Goal: Task Accomplishment & Management: Use online tool/utility

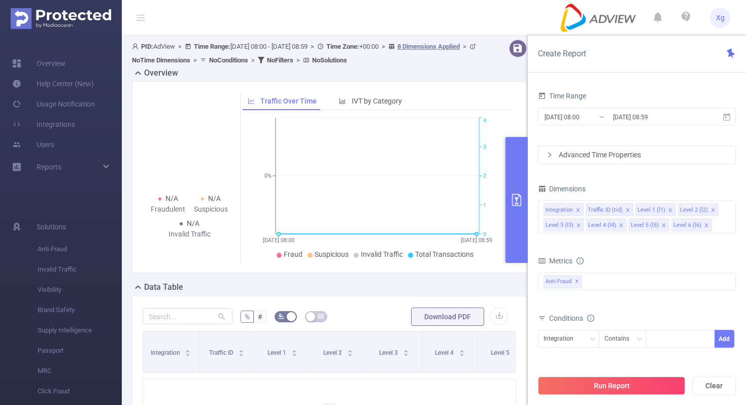
click at [592, 183] on div "Dimensions" at bounding box center [637, 190] width 198 height 17
click at [724, 119] on icon at bounding box center [726, 117] width 9 height 9
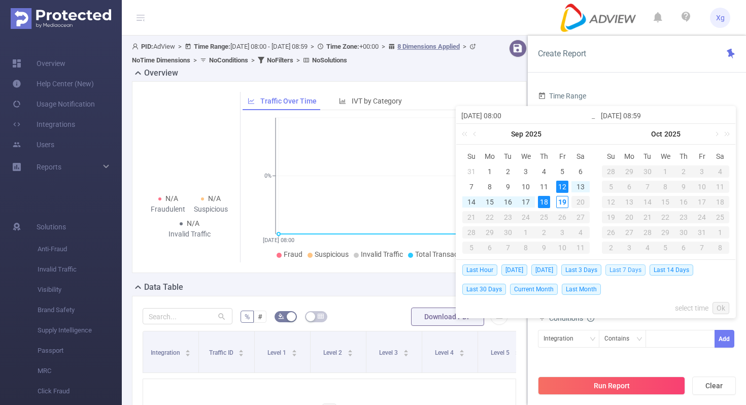
click at [638, 270] on span "Last 7 Days" at bounding box center [625, 269] width 40 height 11
type input "[DATE] 00:00"
type input "[DATE] 23:59"
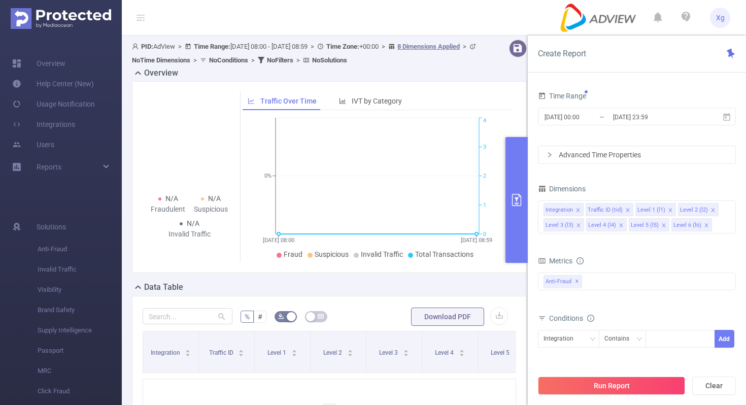
click at [638, 156] on div "Advanced Time Properties" at bounding box center [636, 154] width 197 height 17
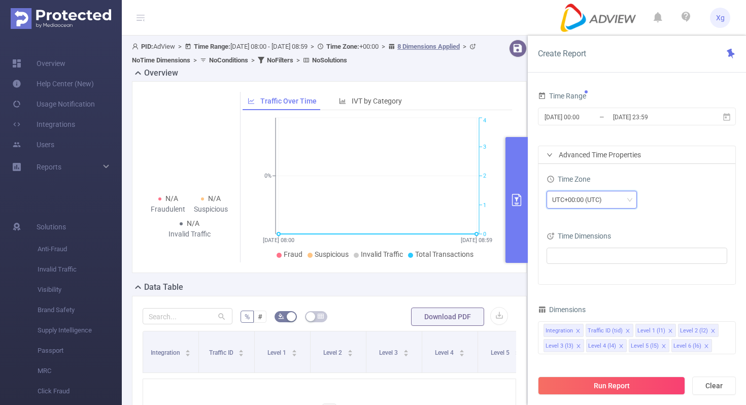
click at [588, 201] on div "UTC+00:00 (UTC)" at bounding box center [580, 199] width 57 height 17
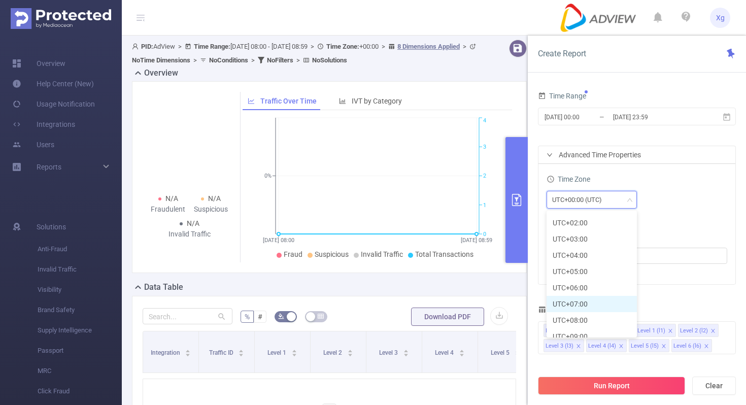
scroll to position [271, 0]
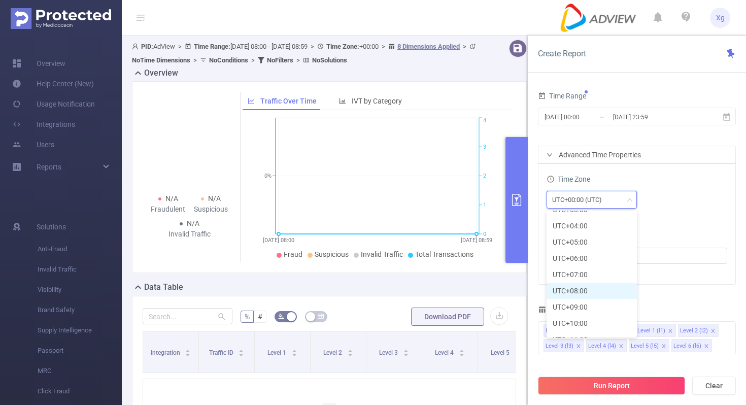
click at [593, 292] on li "UTC+08:00" at bounding box center [591, 291] width 90 height 16
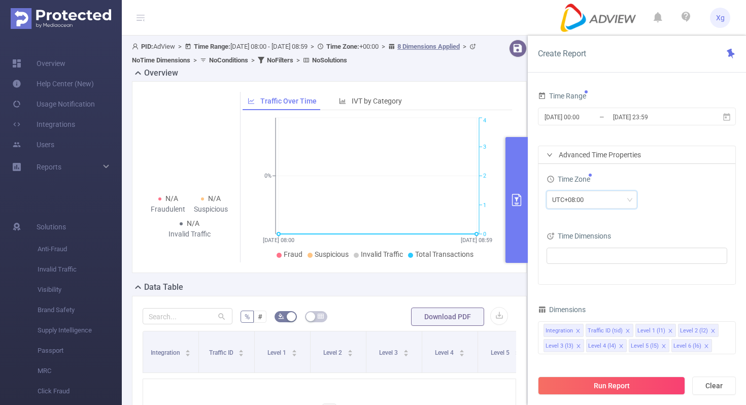
click at [670, 224] on div "Time Zone UTC+08:00 Time Dimensions" at bounding box center [636, 224] width 197 height 120
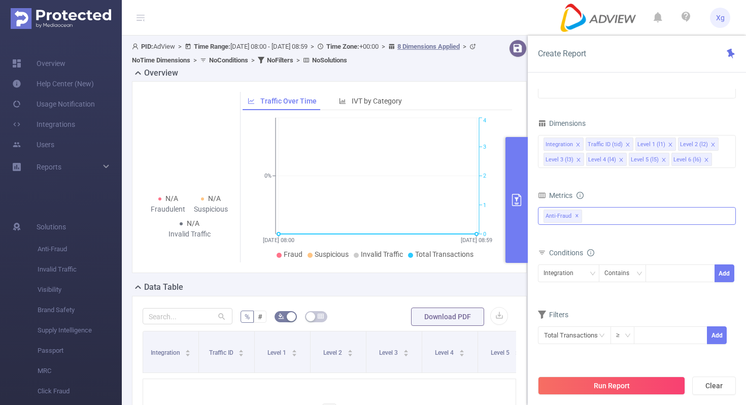
click at [598, 218] on div "Anti-Fraud ✕" at bounding box center [637, 216] width 198 height 18
click at [553, 240] on span at bounding box center [555, 238] width 8 height 8
click at [612, 187] on form "Dimensions Integration Traffic ID (tid) Level 1 (l1) Level 2 (l2) Level 3 (l3) …" at bounding box center [637, 236] width 198 height 241
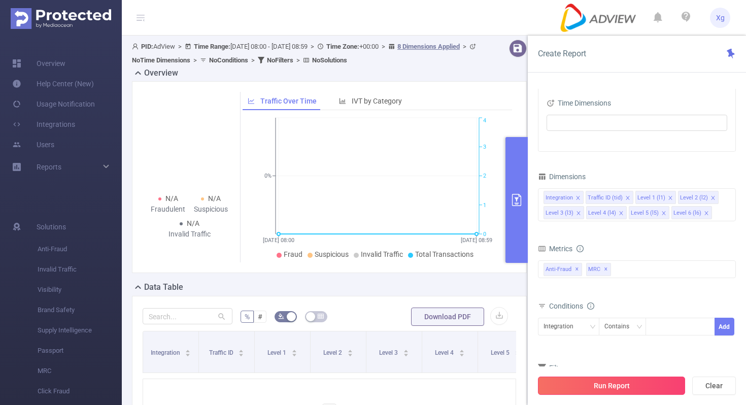
click at [606, 384] on button "Run Report" at bounding box center [611, 385] width 147 height 18
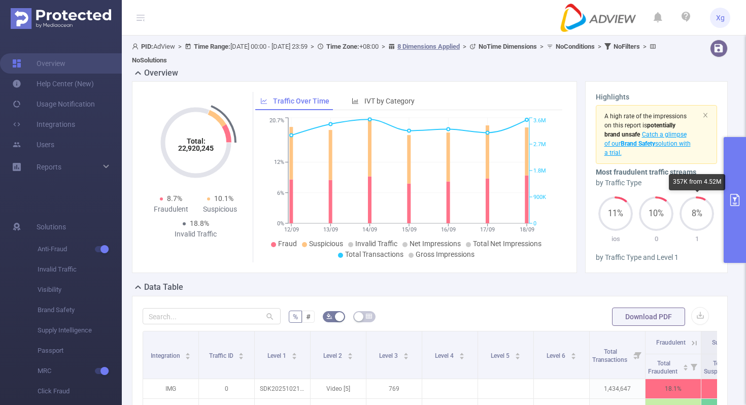
click at [735, 191] on button "primary" at bounding box center [735, 200] width 22 height 126
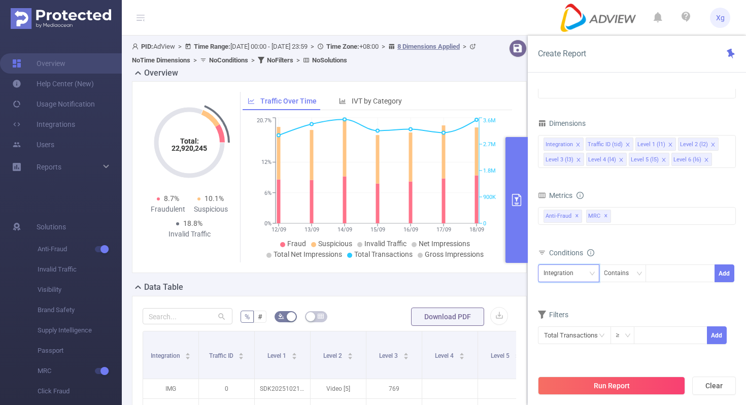
click at [584, 271] on div "Integration" at bounding box center [568, 273] width 50 height 17
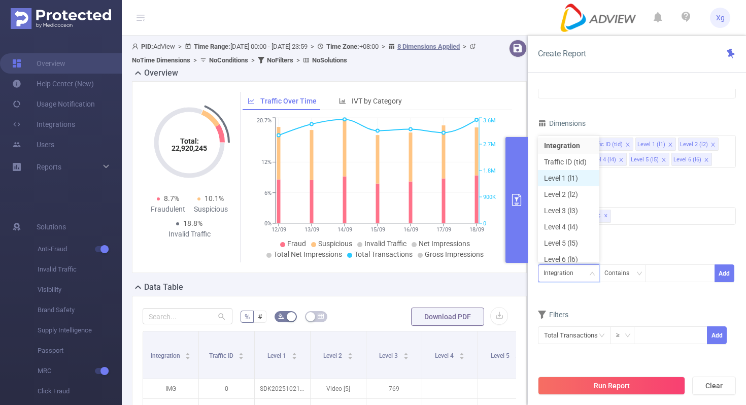
click at [575, 180] on li "Level 1 (l1)" at bounding box center [568, 178] width 61 height 16
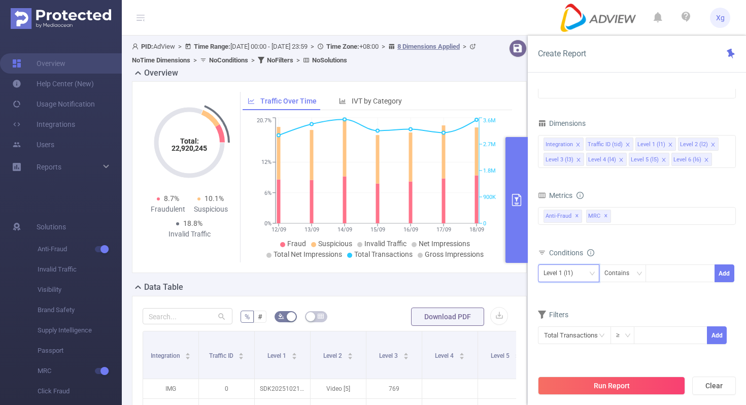
click at [579, 277] on div "Level 1 (l1)" at bounding box center [561, 273] width 37 height 17
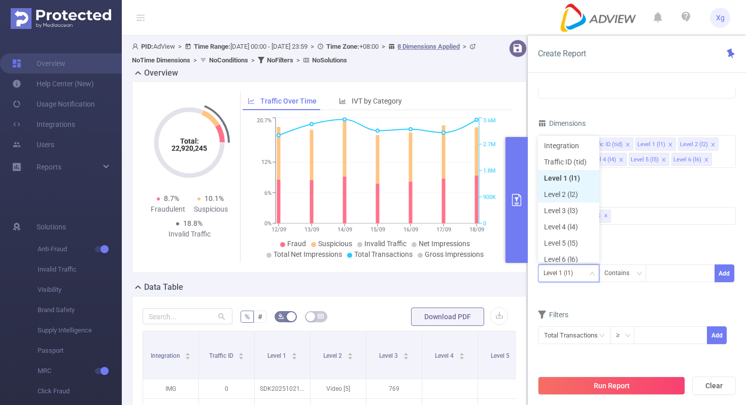
scroll to position [5, 0]
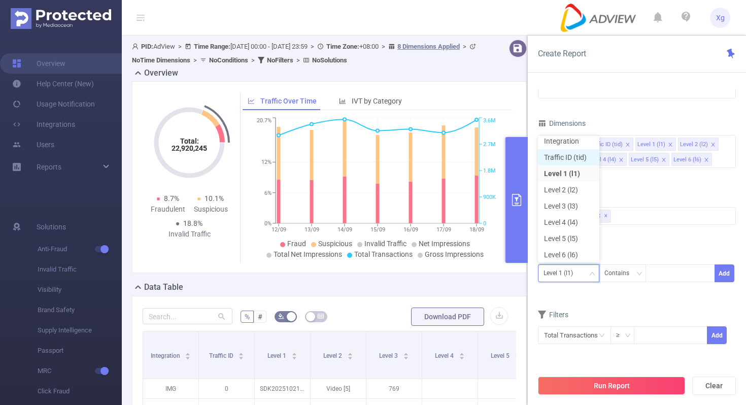
click at [578, 162] on li "Traffic ID (tid)" at bounding box center [568, 157] width 61 height 16
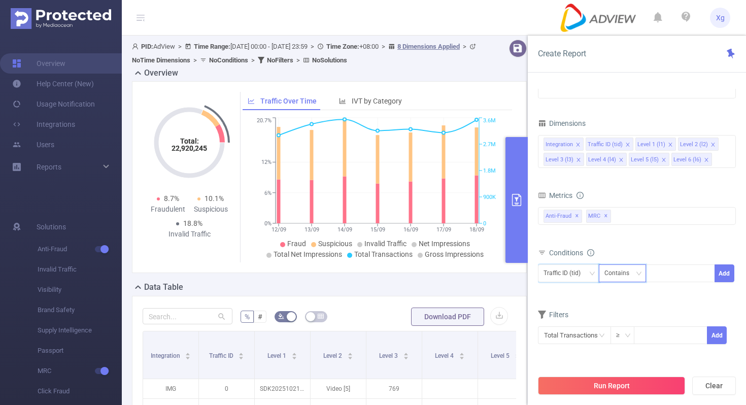
click at [621, 271] on div "Contains" at bounding box center [620, 273] width 32 height 17
click at [625, 340] on li "Does Not Contain" at bounding box center [631, 343] width 67 height 16
click at [680, 275] on div at bounding box center [680, 273] width 58 height 17
type input "2"
click at [718, 273] on button "Add" at bounding box center [724, 273] width 20 height 18
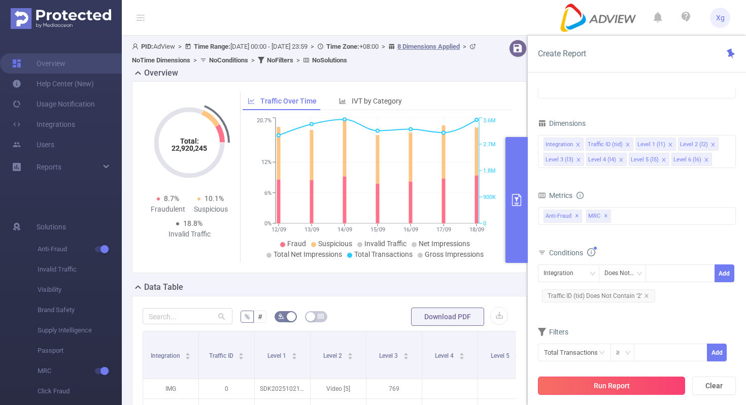
click at [592, 379] on button "Run Report" at bounding box center [611, 385] width 147 height 18
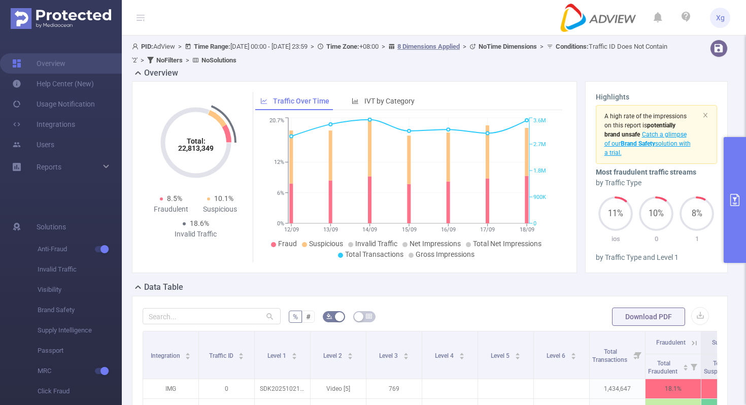
click at [732, 161] on button "primary" at bounding box center [735, 200] width 22 height 126
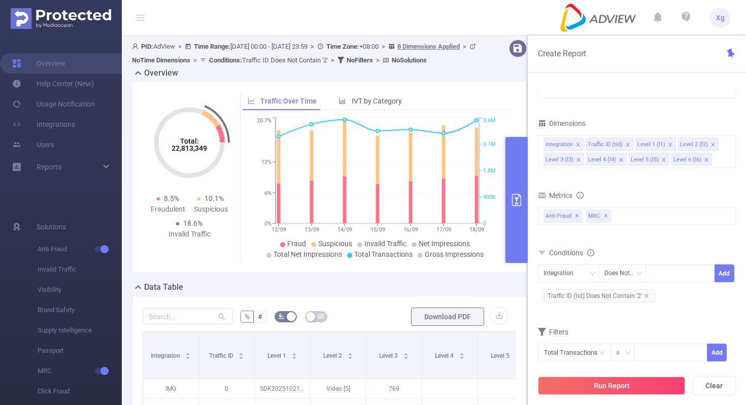
click at [649, 228] on div "Total General IVT Data Centers Disclosed Bots Known Crawlers Irregular Activity…" at bounding box center [637, 222] width 198 height 30
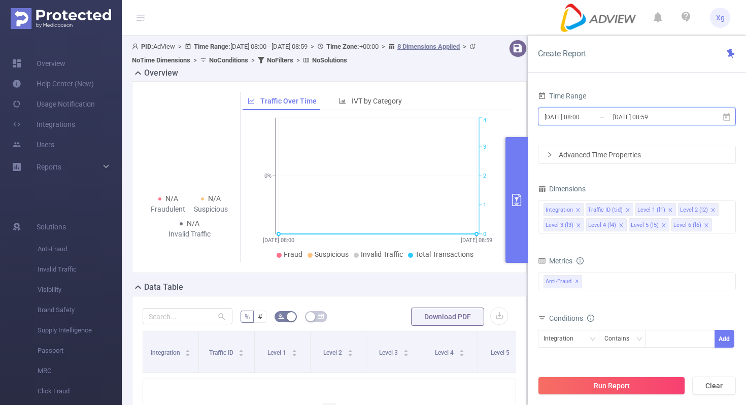
click at [726, 115] on icon at bounding box center [726, 117] width 7 height 8
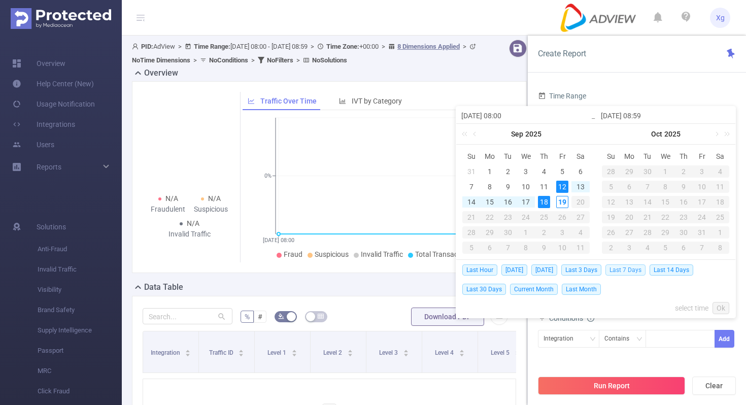
click at [635, 270] on span "Last 7 Days" at bounding box center [625, 269] width 40 height 11
type input "[DATE] 00:00"
type input "[DATE] 23:59"
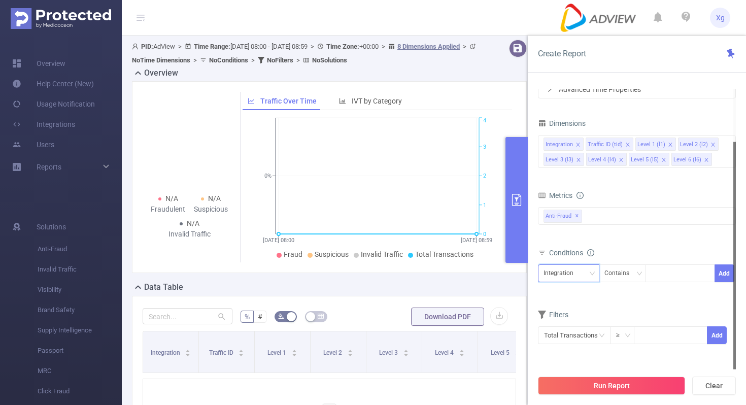
click at [591, 275] on icon "icon: down" at bounding box center [592, 273] width 6 height 6
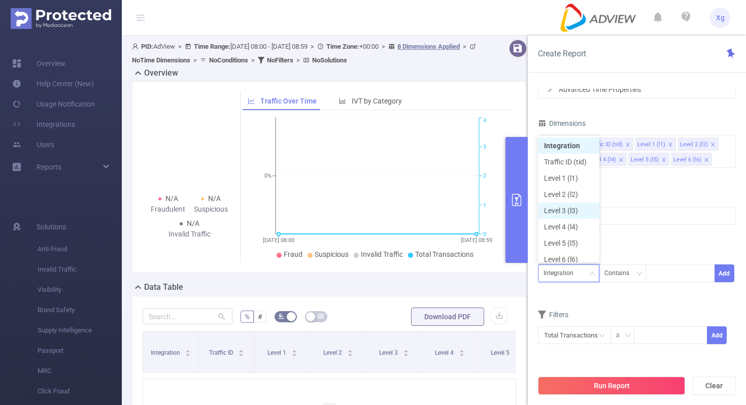
scroll to position [5, 0]
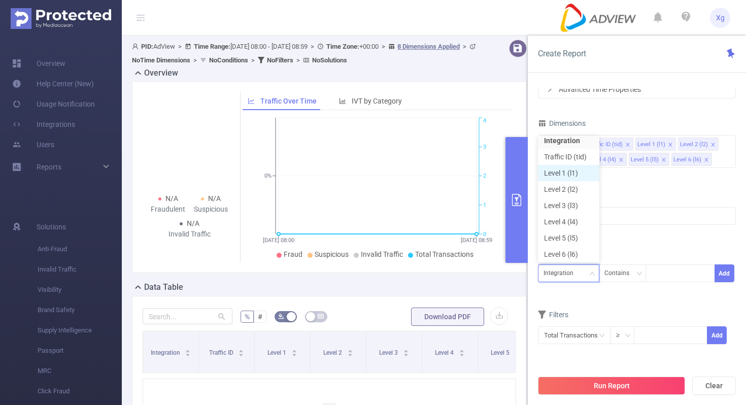
click at [572, 172] on li "Level 1 (l1)" at bounding box center [568, 173] width 61 height 16
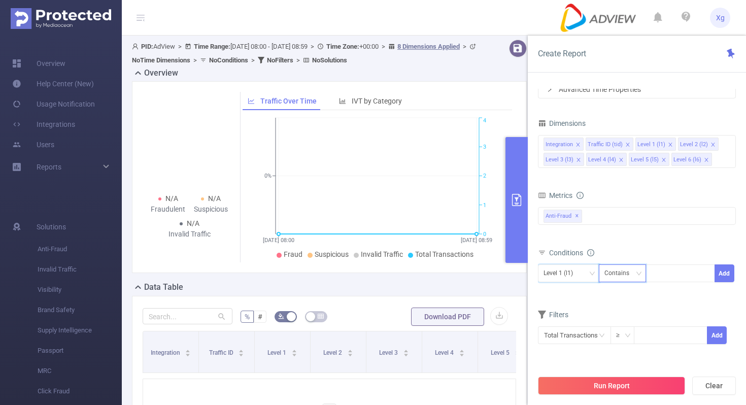
click at [628, 271] on div "Contains" at bounding box center [620, 273] width 32 height 17
click at [620, 307] on li "Is" at bounding box center [631, 310] width 67 height 16
click at [680, 280] on div at bounding box center [680, 273] width 58 height 17
paste input "SDK20251320010824ow5xq2y2mfrzbbm"
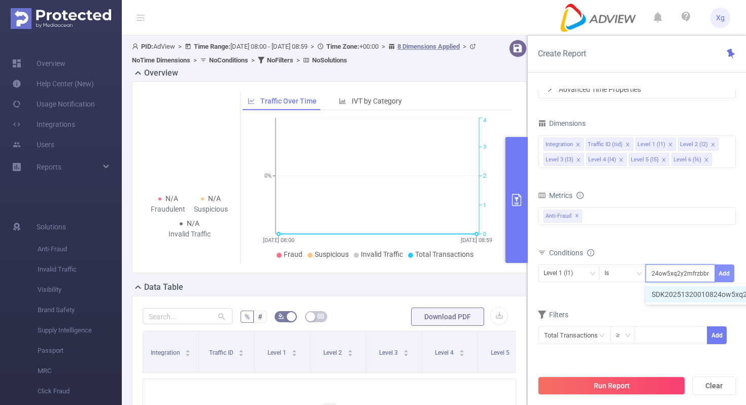
type input "SDK20251320010824ow5xq2y2mfrzbbm"
click at [723, 276] on button "Add" at bounding box center [724, 273] width 20 height 18
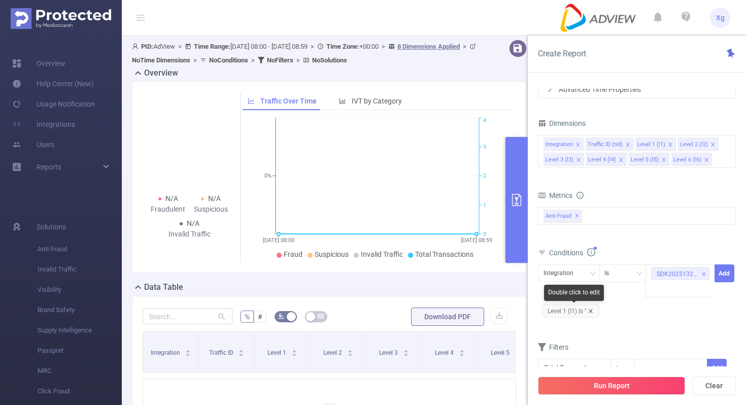
click at [589, 312] on icon "icon: close" at bounding box center [590, 310] width 5 height 5
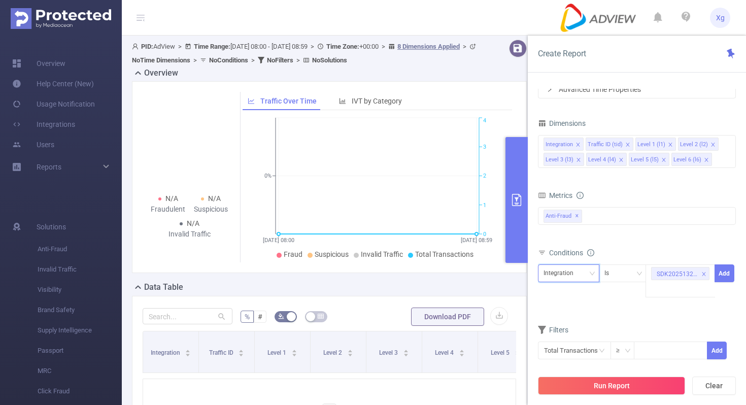
click at [592, 275] on icon "icon: down" at bounding box center [592, 273] width 6 height 6
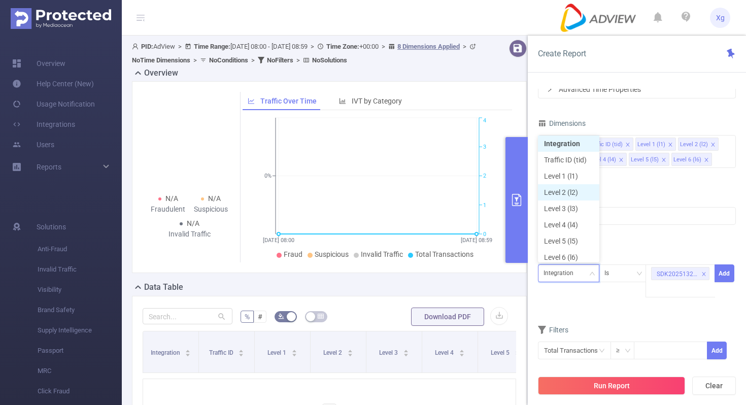
scroll to position [5, 0]
click at [580, 173] on li "Level 1 (l1)" at bounding box center [568, 173] width 61 height 16
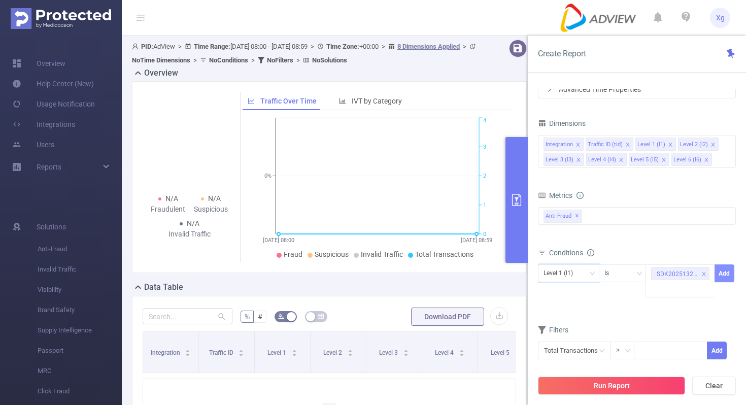
click at [718, 269] on button "Add" at bounding box center [724, 273] width 20 height 18
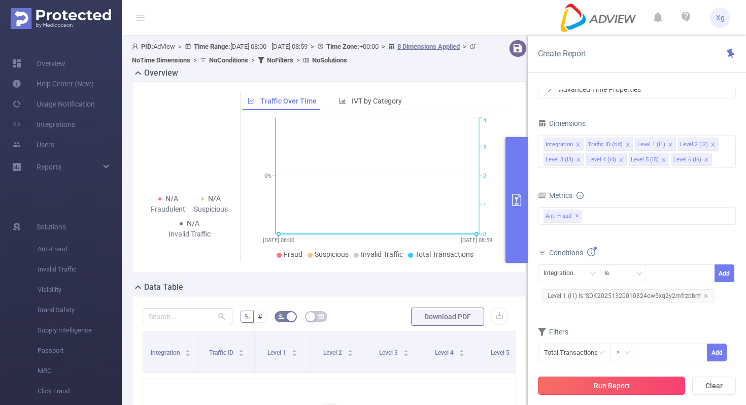
click at [610, 384] on button "Run Report" at bounding box center [611, 385] width 147 height 18
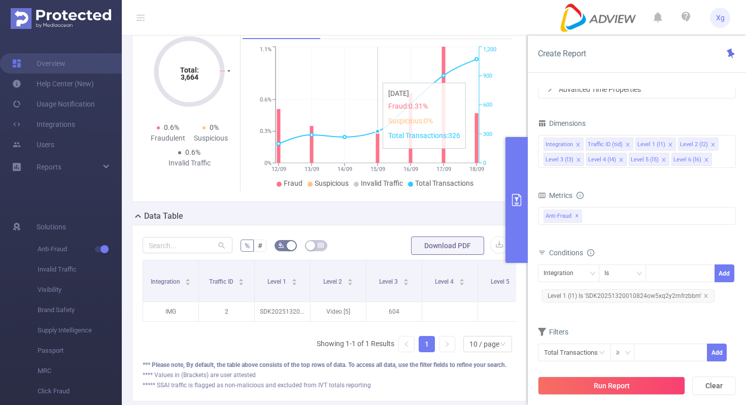
scroll to position [74, 0]
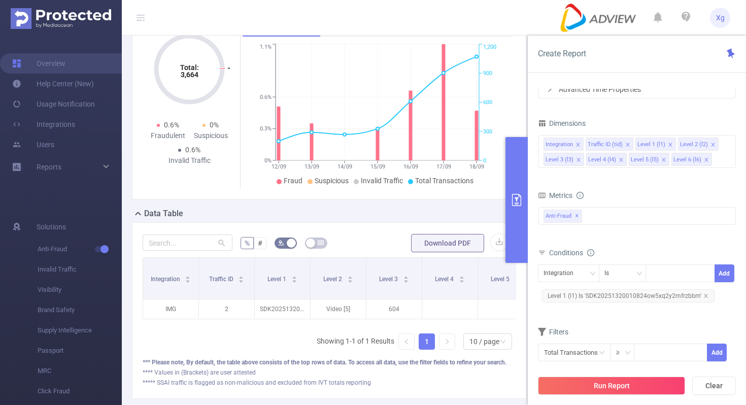
click at [523, 237] on button "primary" at bounding box center [516, 200] width 22 height 126
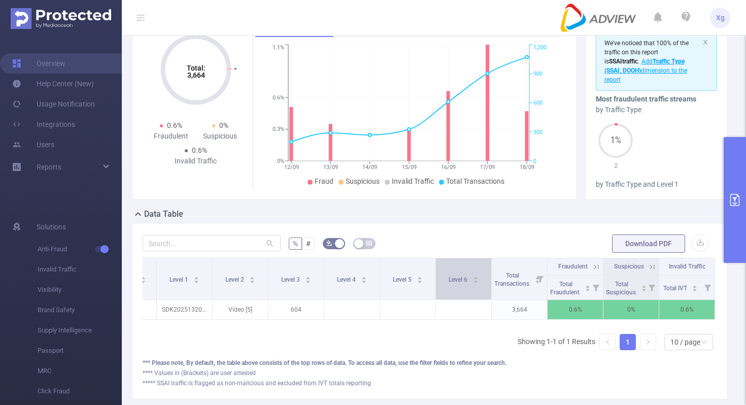
scroll to position [0, 0]
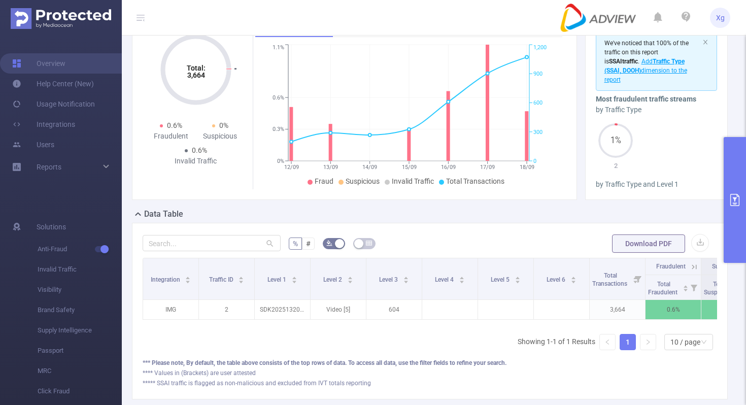
click at [481, 218] on div "Data Table" at bounding box center [434, 215] width 604 height 14
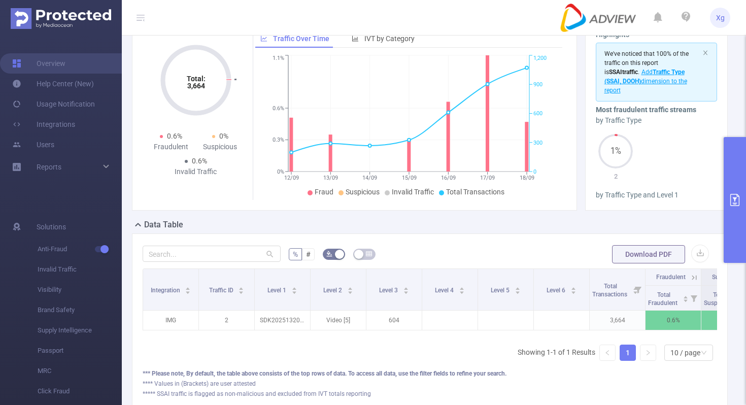
scroll to position [61, 0]
